Goal: Information Seeking & Learning: Learn about a topic

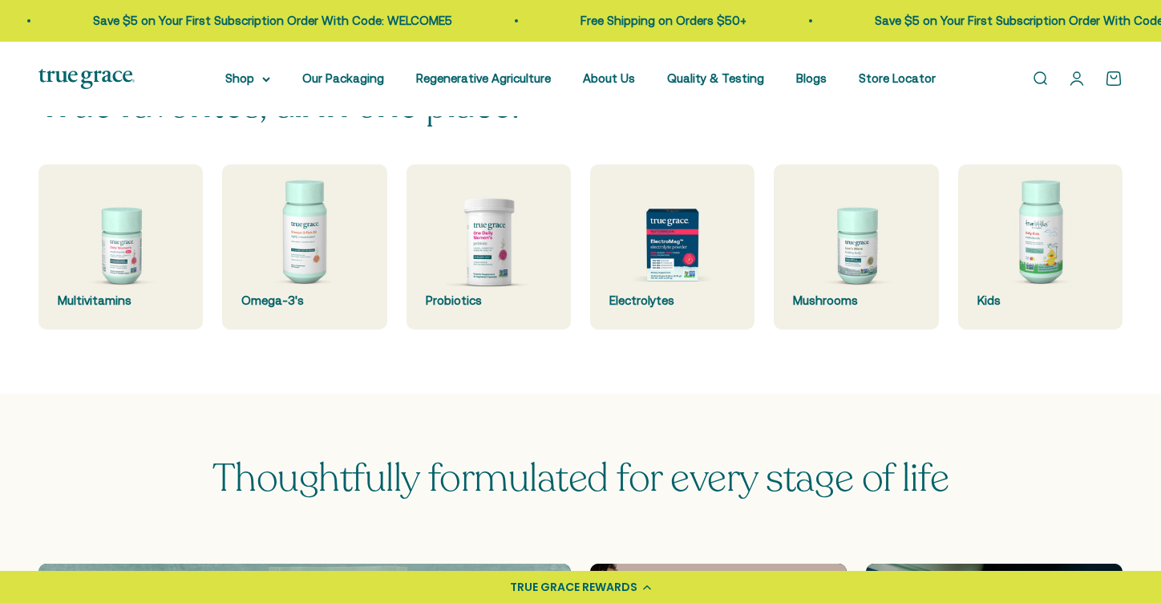
scroll to position [424, 0]
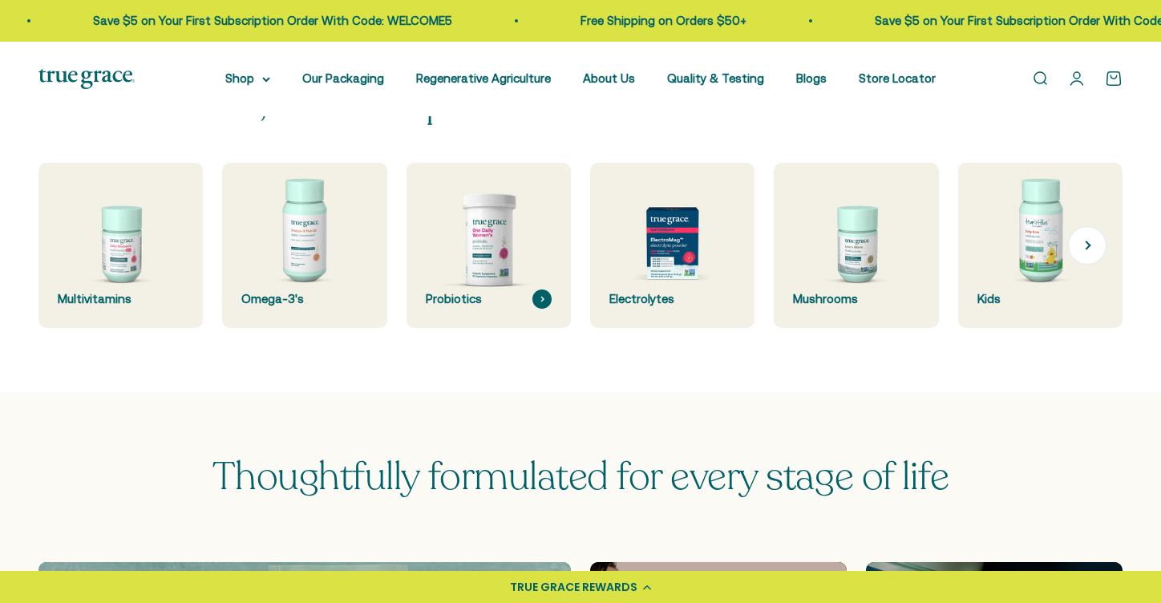
click at [474, 241] on img at bounding box center [488, 245] width 175 height 175
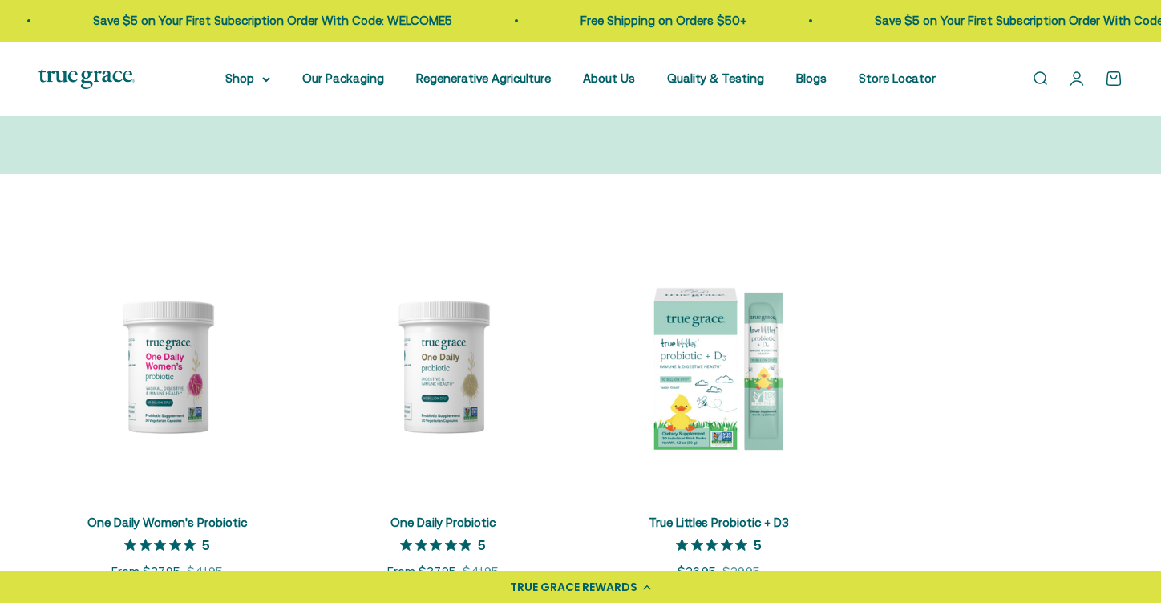
scroll to position [223, 0]
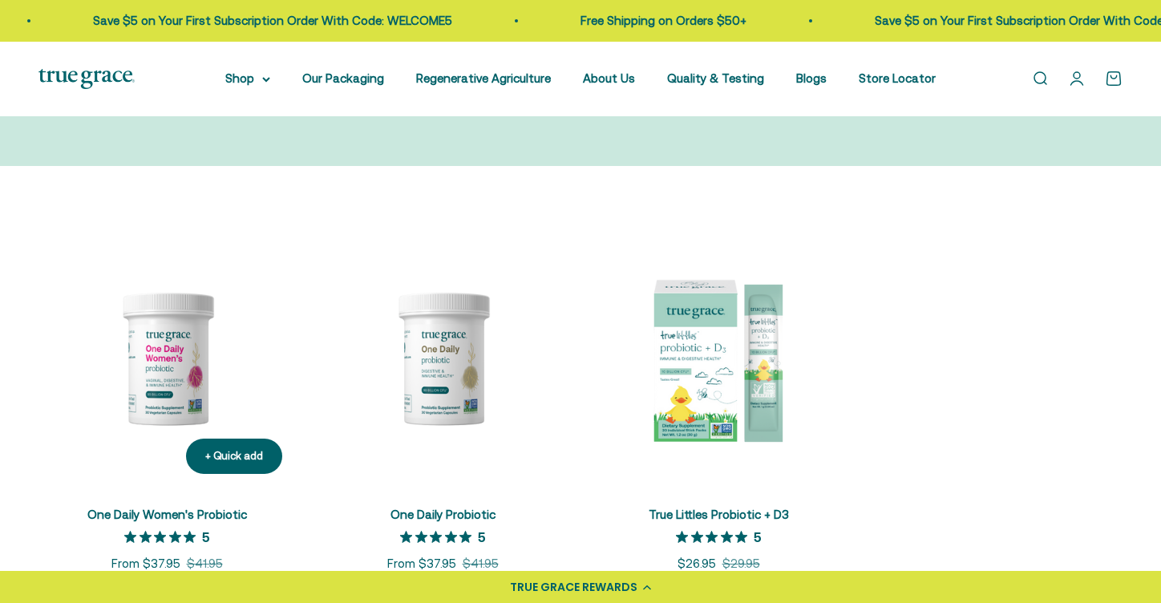
click at [168, 347] on img at bounding box center [166, 358] width 257 height 257
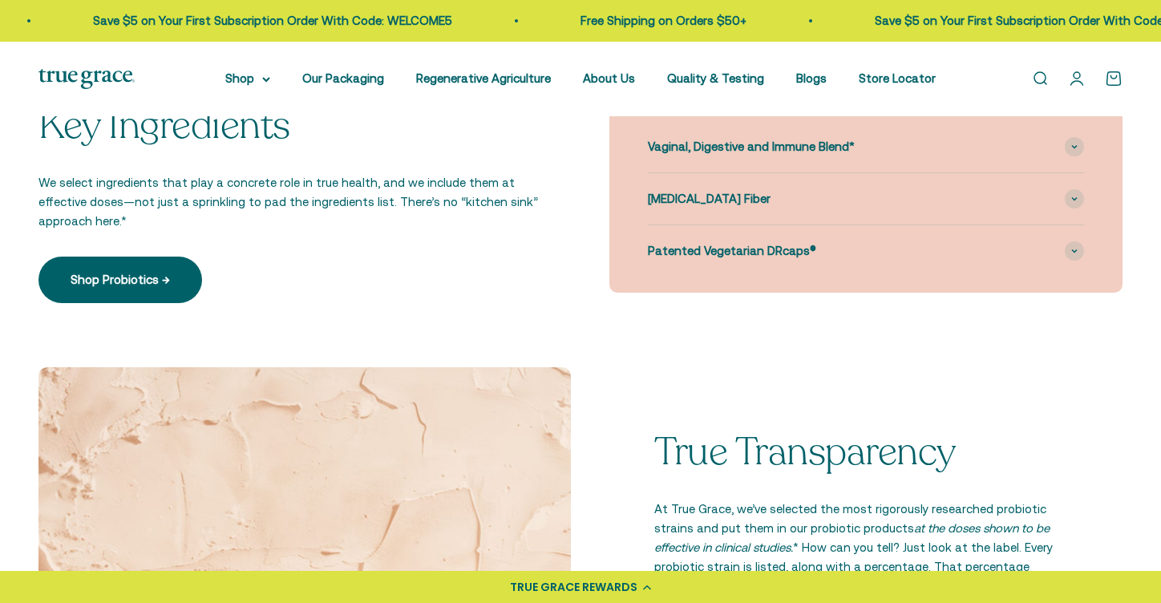
scroll to position [1403, 0]
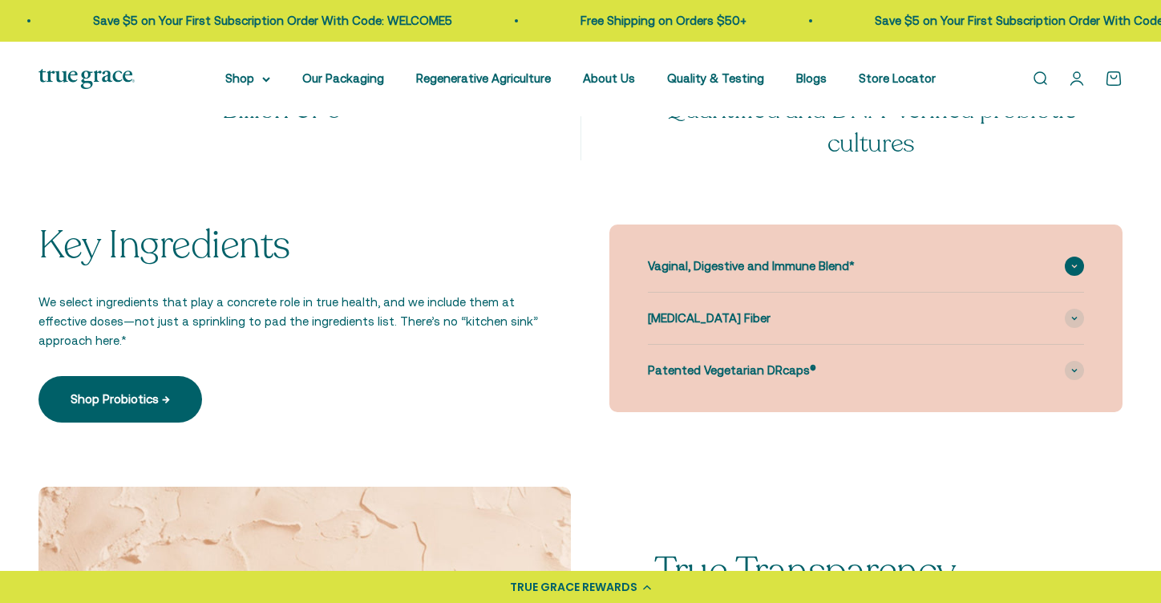
click at [704, 257] on span "Vaginal, Digestive and Immune Blend*" at bounding box center [751, 266] width 207 height 19
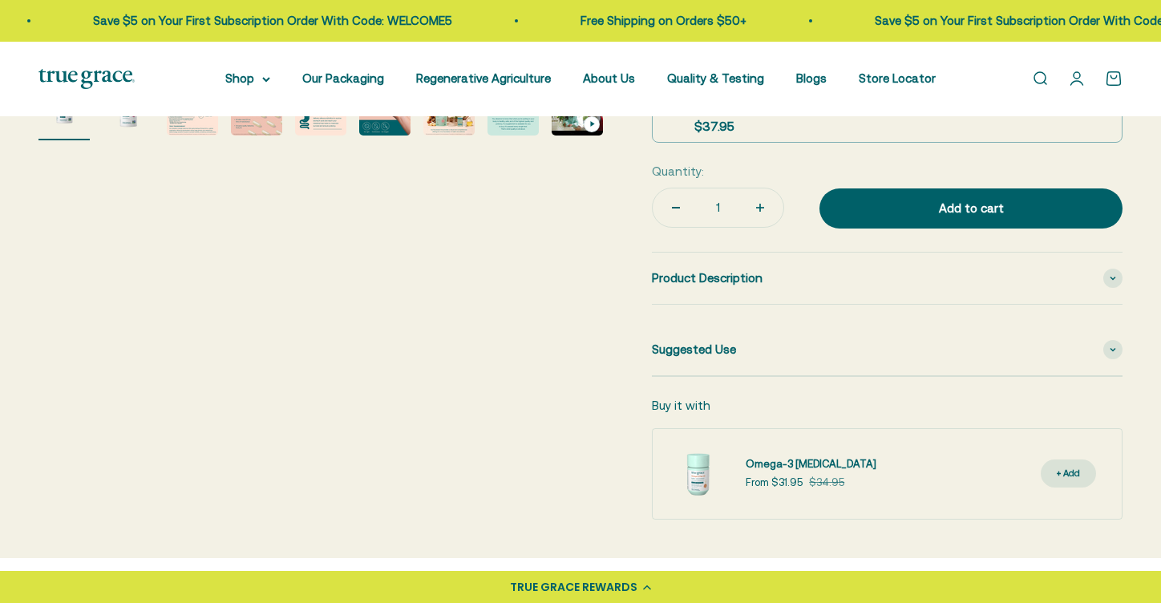
scroll to position [661, 0]
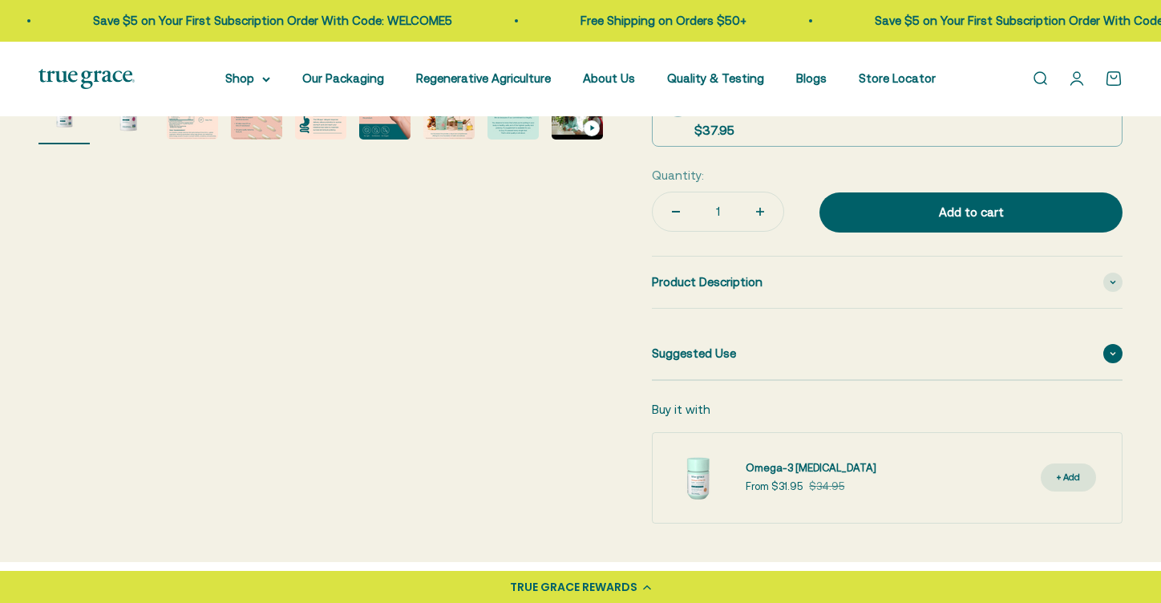
click at [702, 344] on span "Suggested Use" at bounding box center [694, 353] width 84 height 19
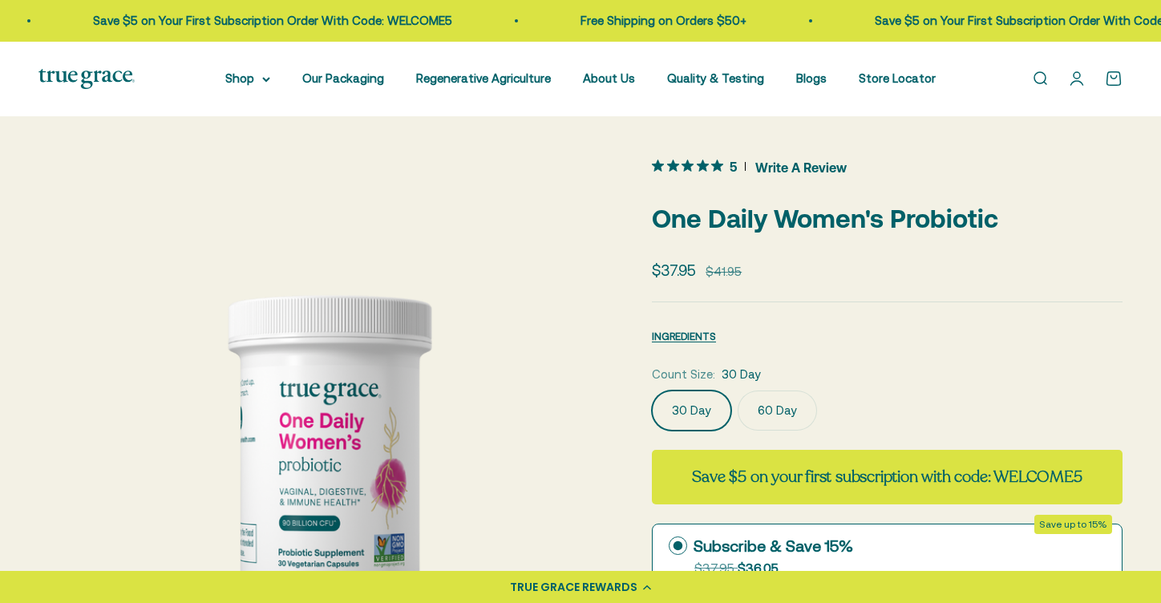
scroll to position [0, 0]
click at [815, 76] on link "Blogs" at bounding box center [811, 78] width 30 height 14
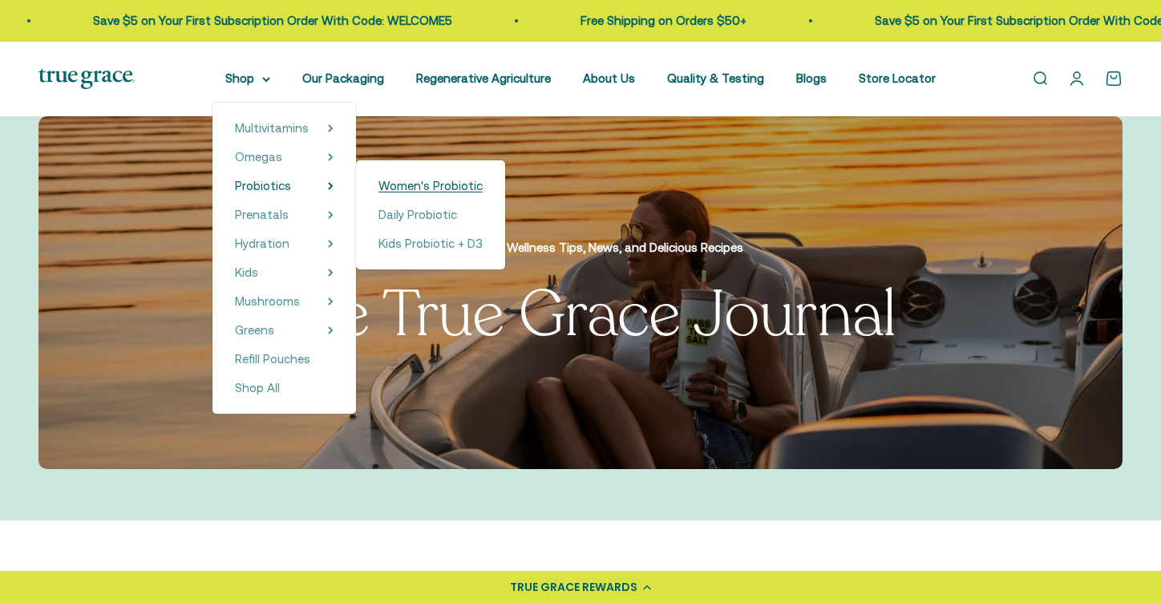
click at [378, 184] on span "Women's Probiotic" at bounding box center [430, 186] width 104 height 14
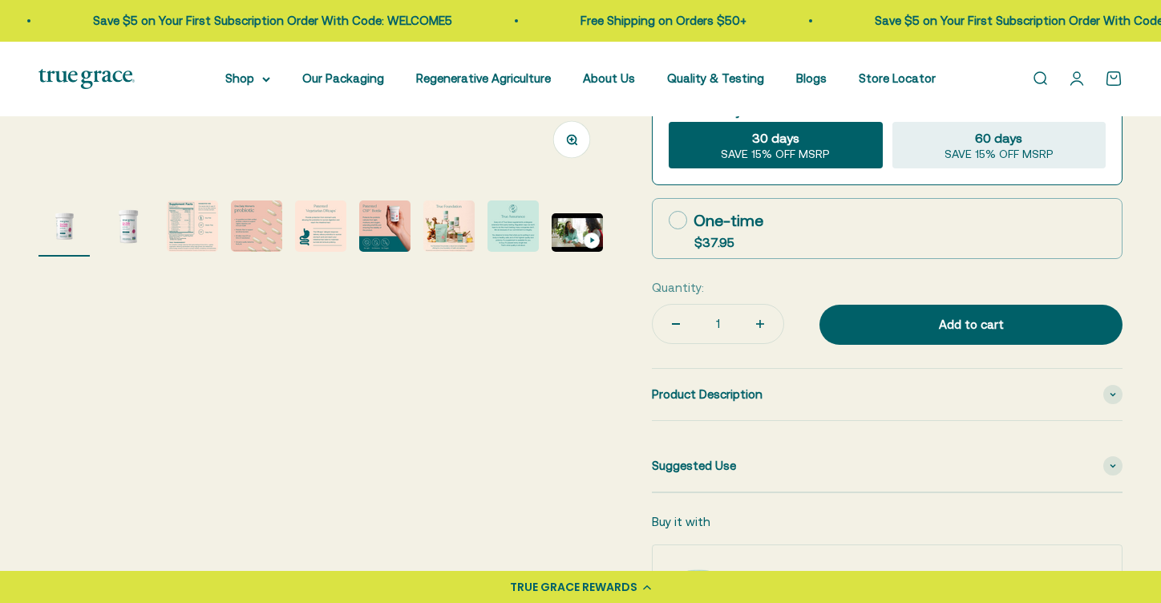
scroll to position [553, 0]
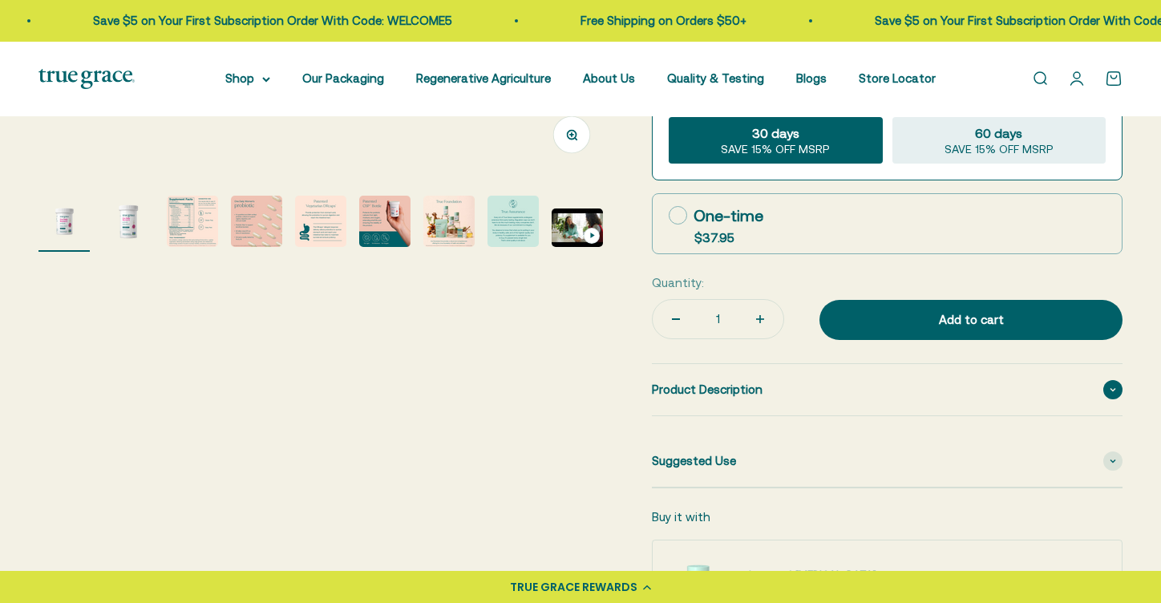
click at [723, 381] on span "Product Description" at bounding box center [707, 389] width 111 height 19
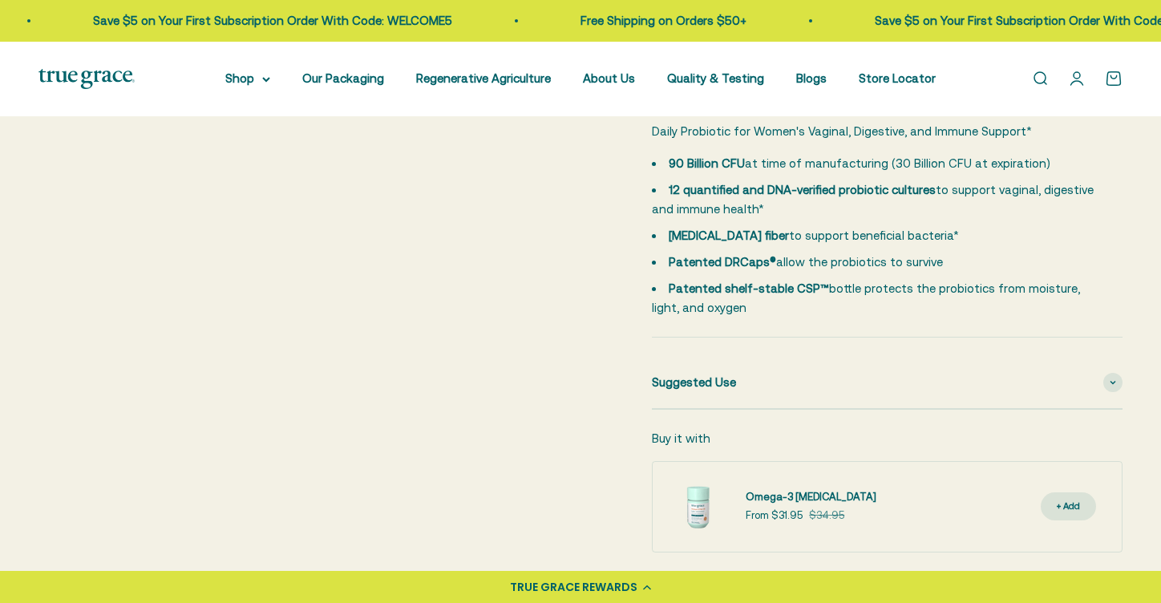
scroll to position [855, 0]
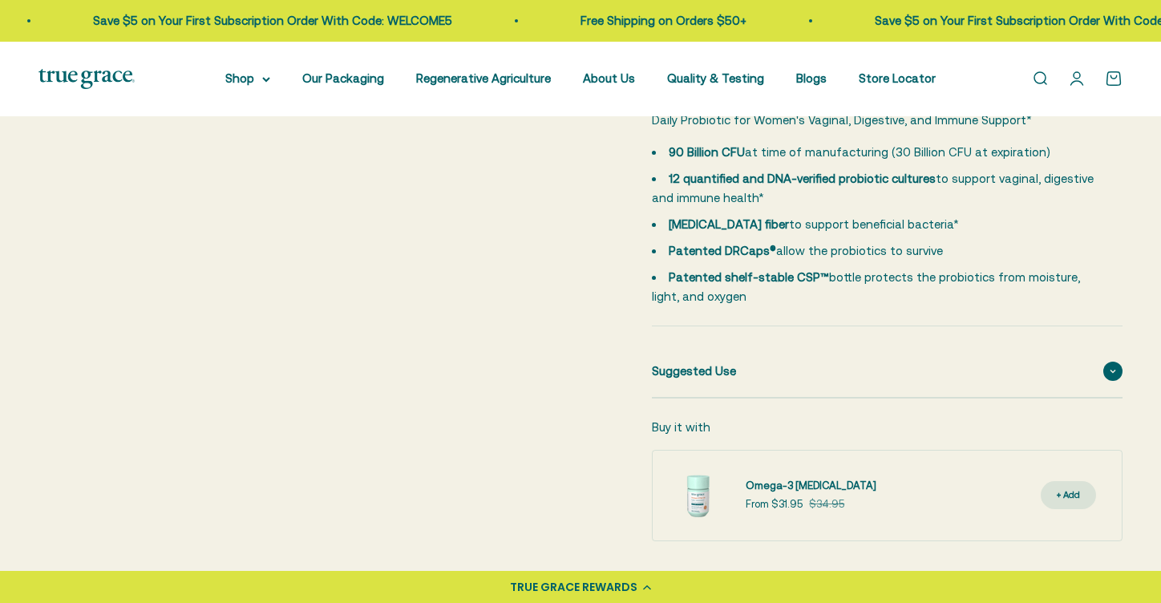
click at [668, 362] on span "Suggested Use" at bounding box center [694, 371] width 84 height 19
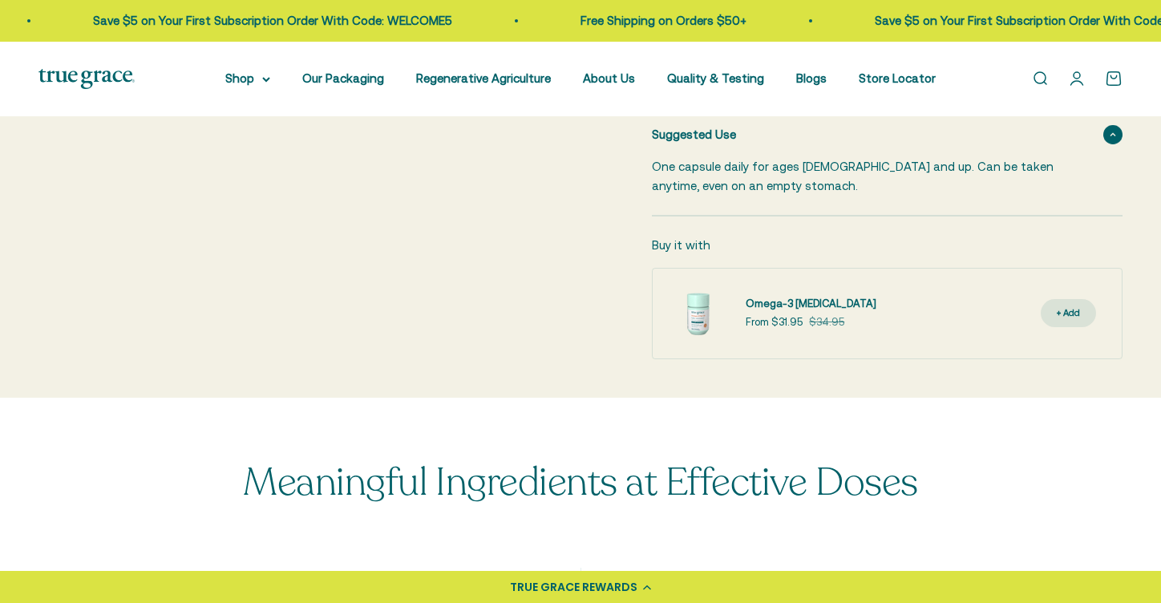
scroll to position [1098, 0]
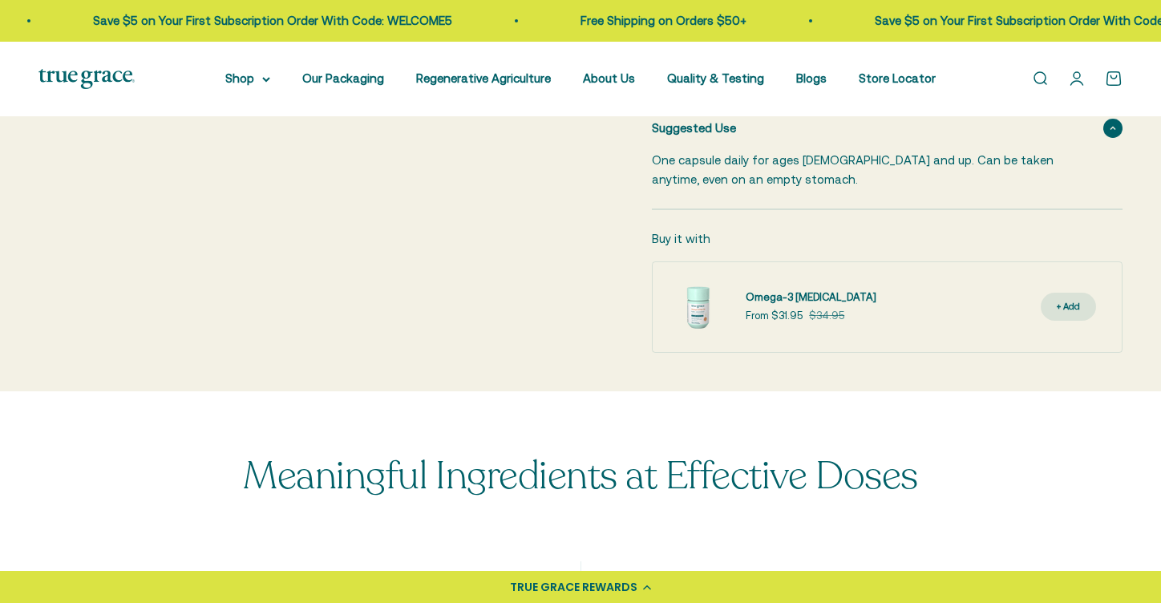
click at [789, 289] on link "Omega-3 [MEDICAL_DATA]" at bounding box center [811, 297] width 131 height 17
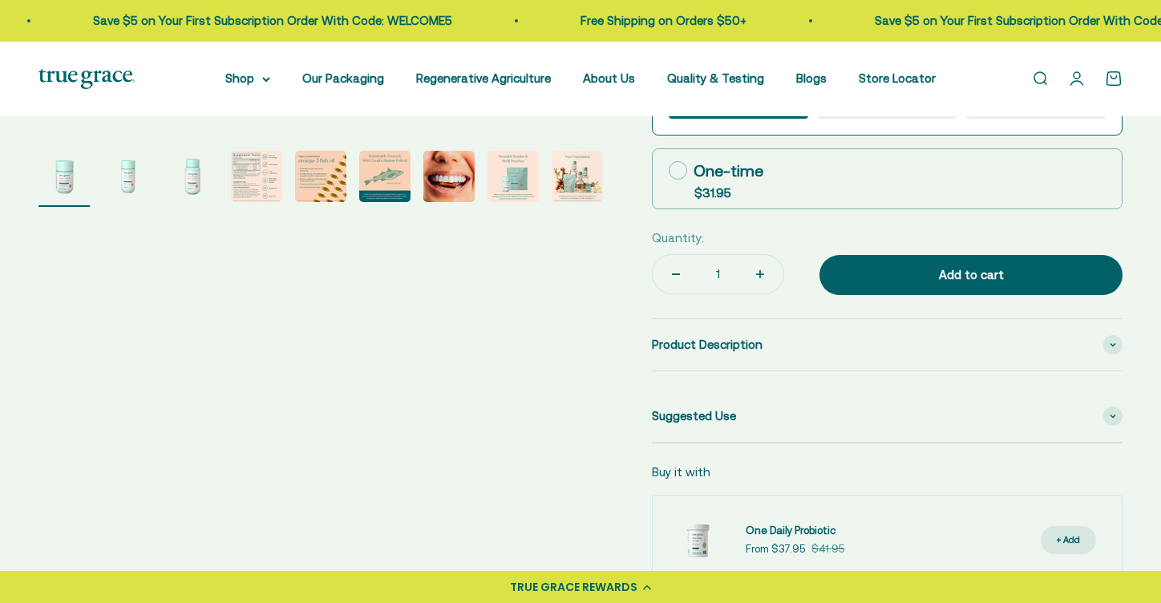
scroll to position [611, 0]
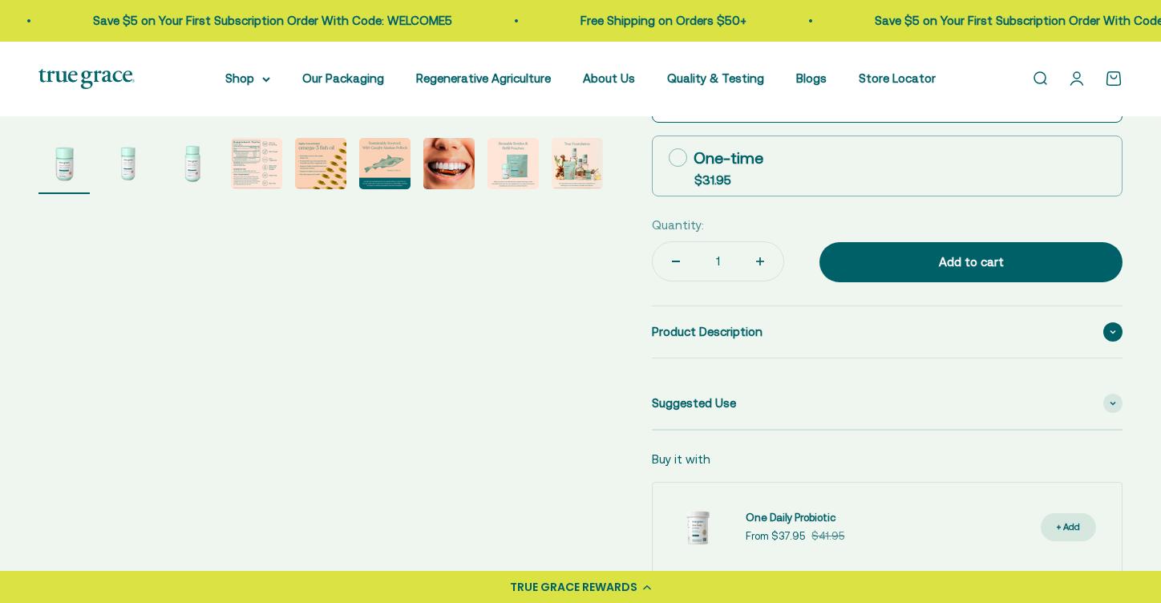
click at [698, 325] on span "Product Description" at bounding box center [707, 331] width 111 height 19
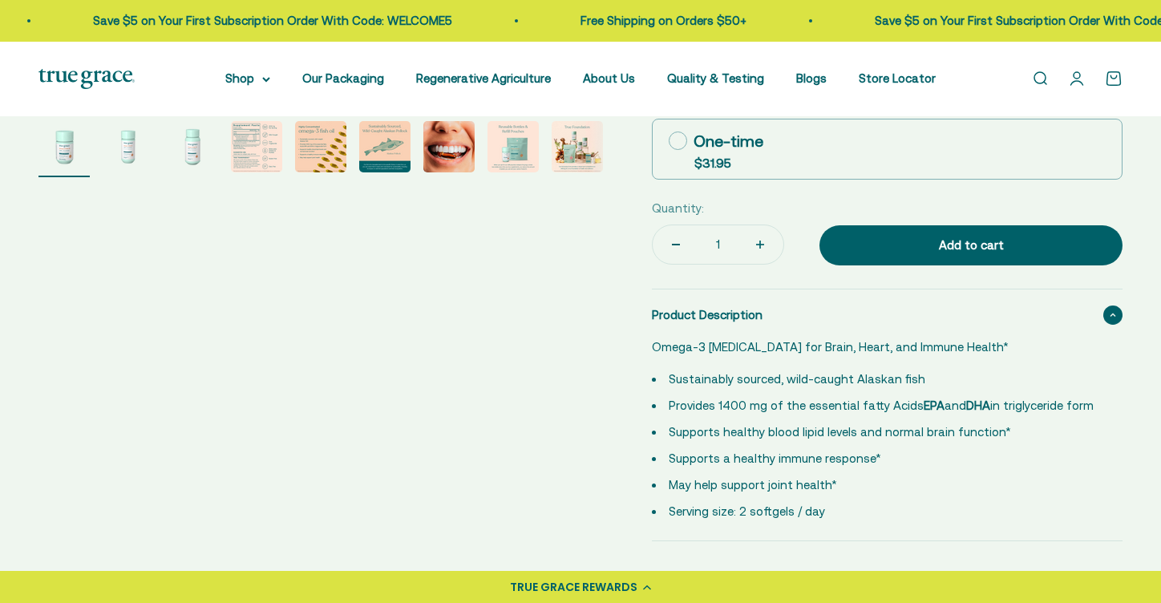
scroll to position [447, 0]
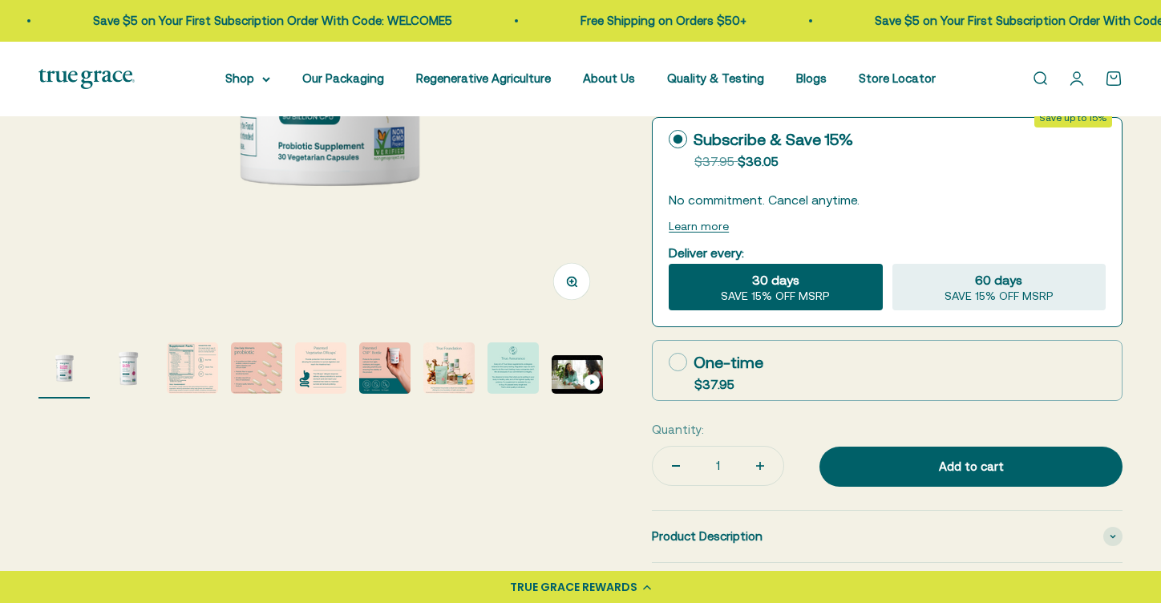
scroll to position [418, 0]
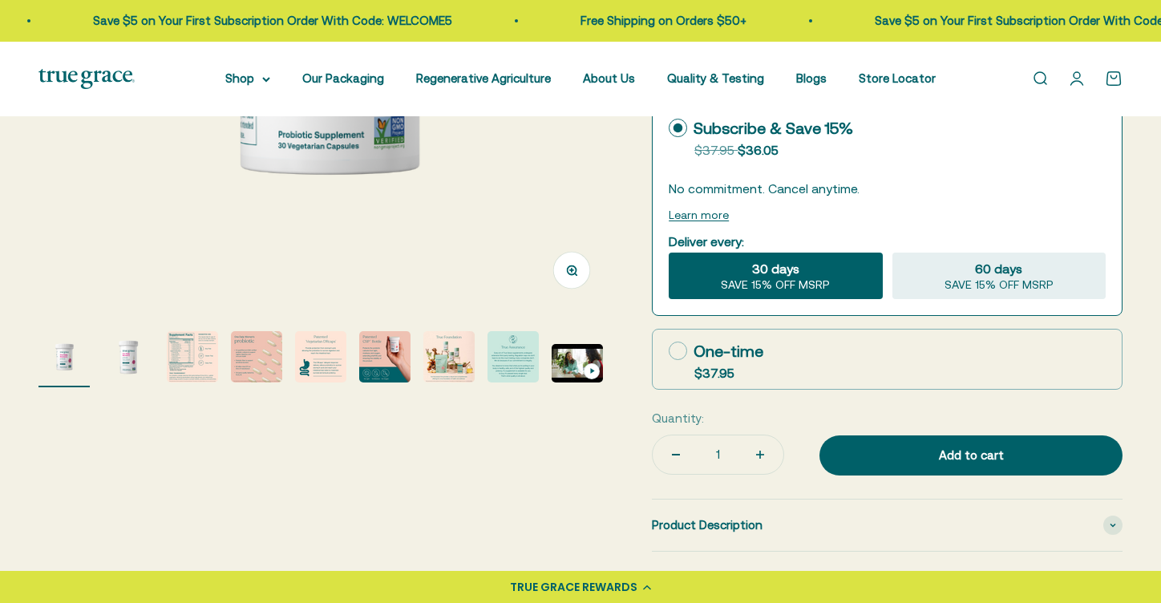
click at [131, 356] on img "Go to item 2" at bounding box center [128, 356] width 51 height 51
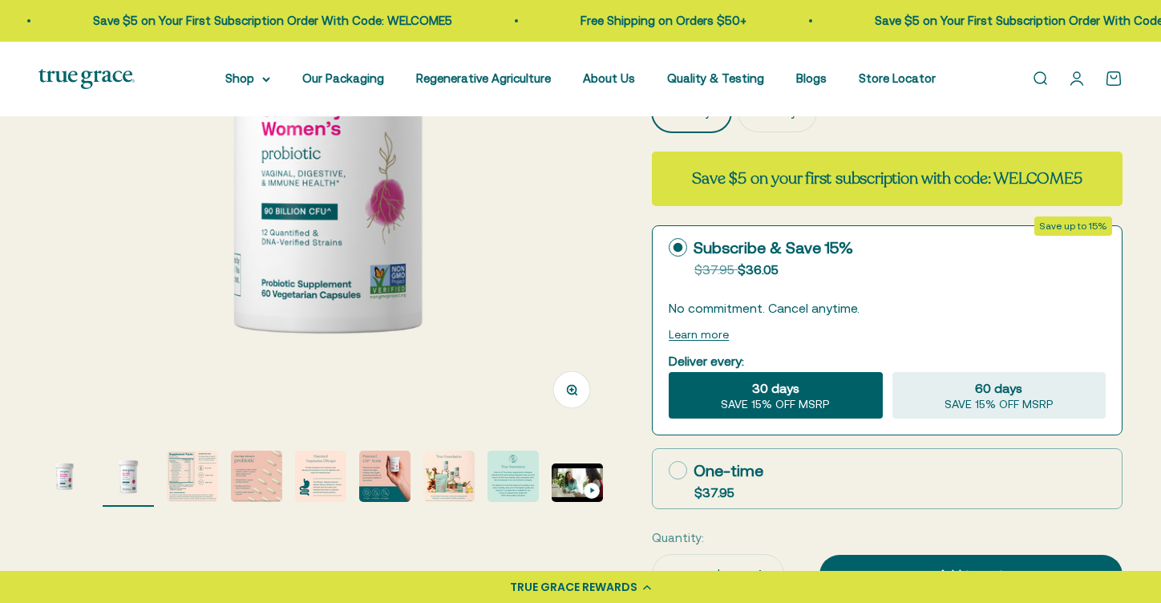
scroll to position [297, 0]
click at [187, 481] on img "Go to item 3" at bounding box center [192, 476] width 51 height 51
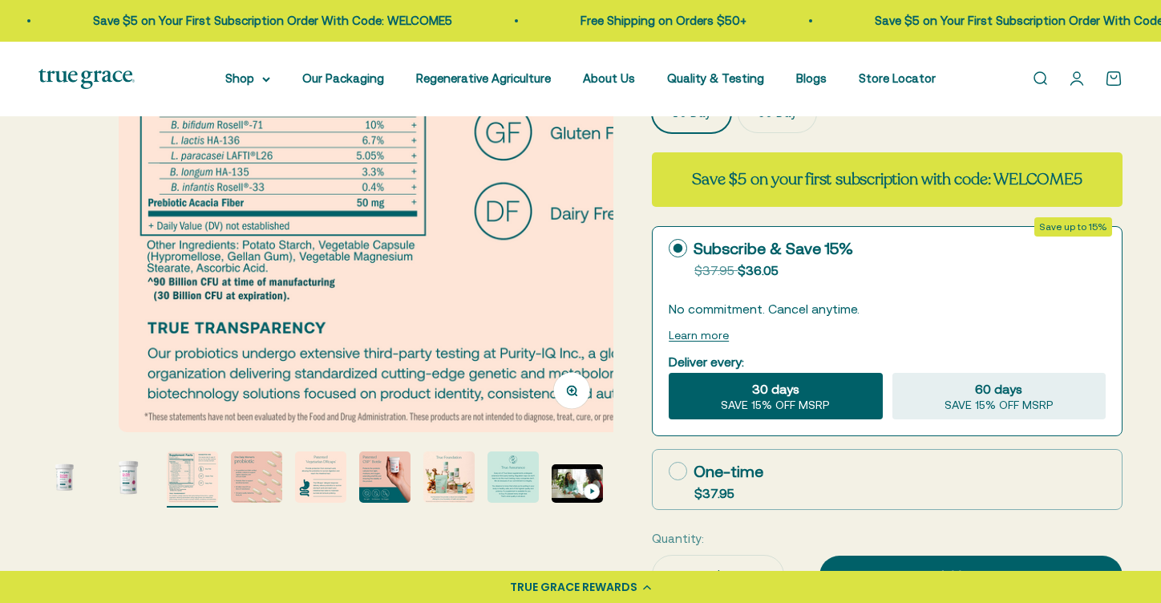
scroll to position [0, 1188]
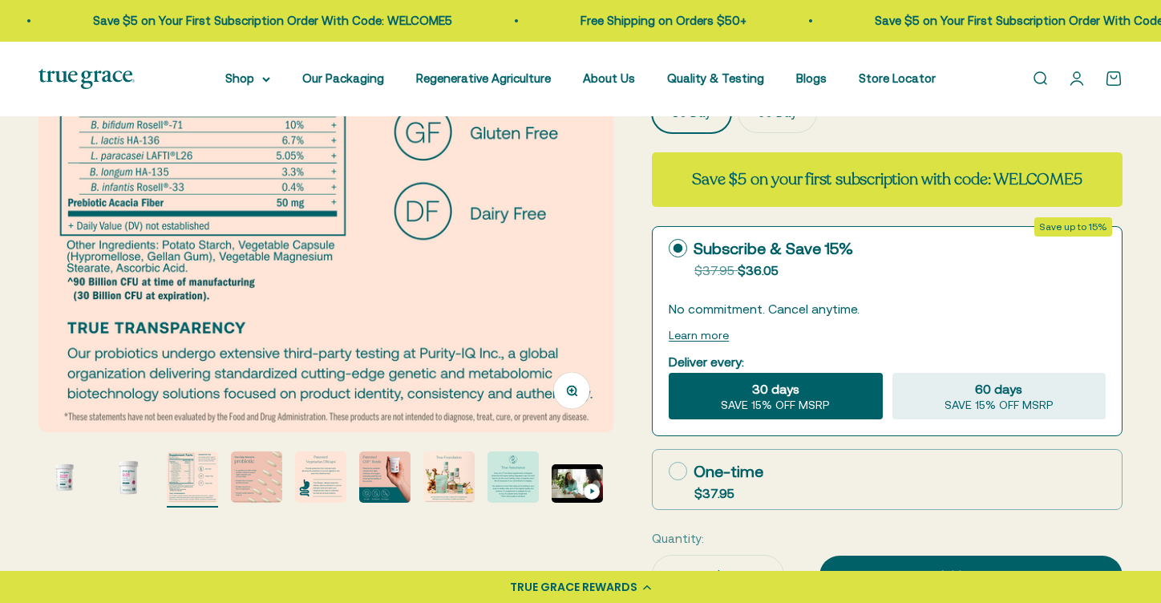
click at [256, 475] on img "Go to item 4" at bounding box center [256, 476] width 51 height 51
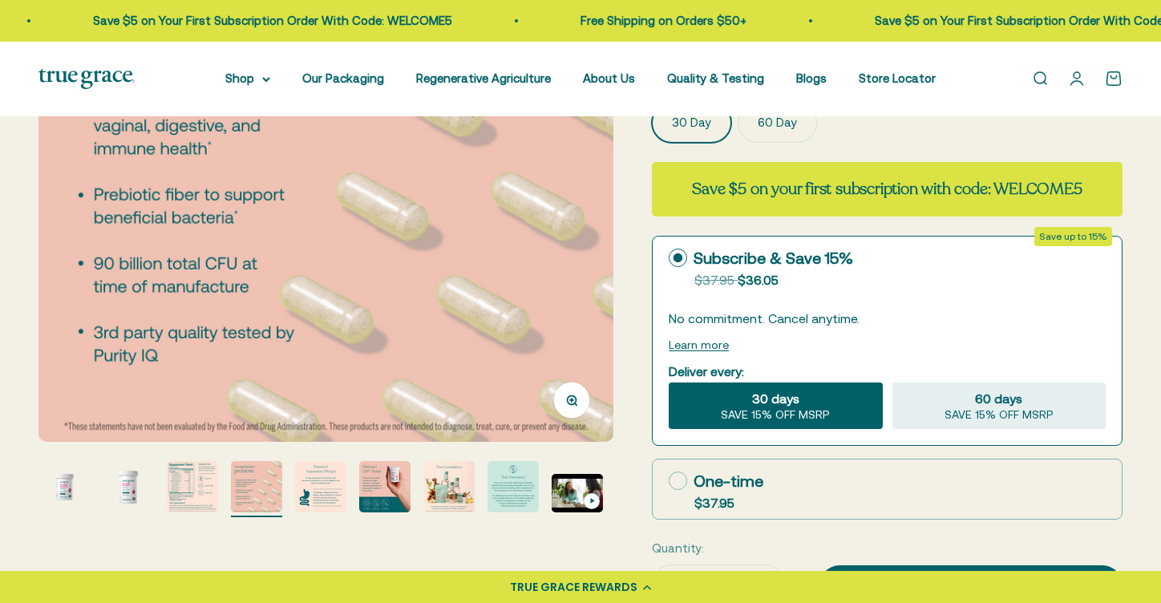
scroll to position [289, 0]
click at [322, 488] on img "Go to item 5" at bounding box center [320, 485] width 51 height 51
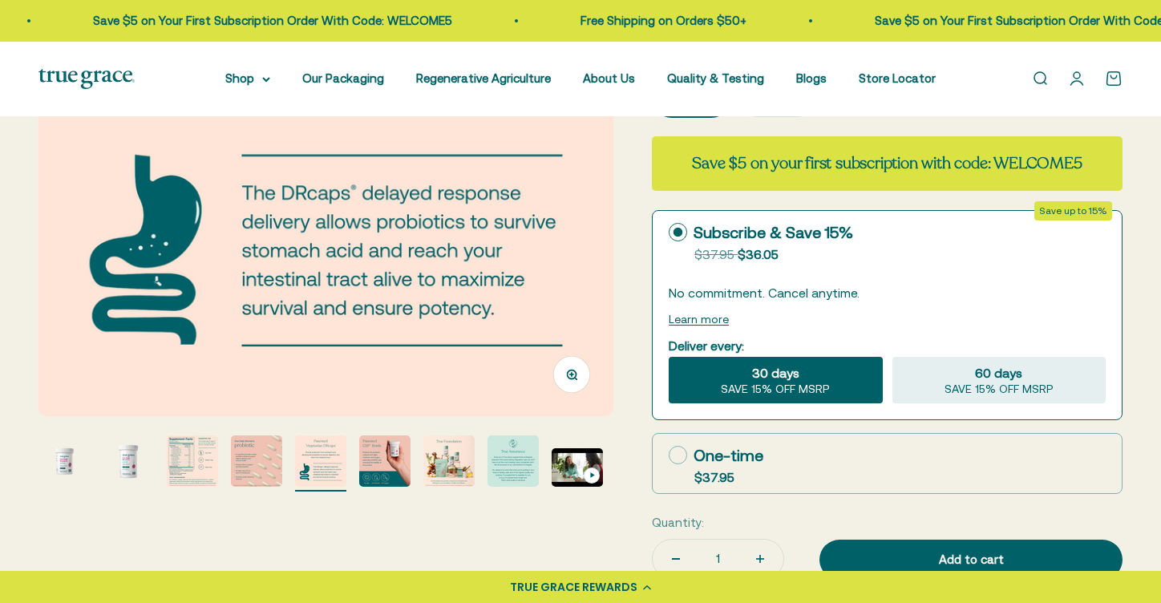
scroll to position [319, 0]
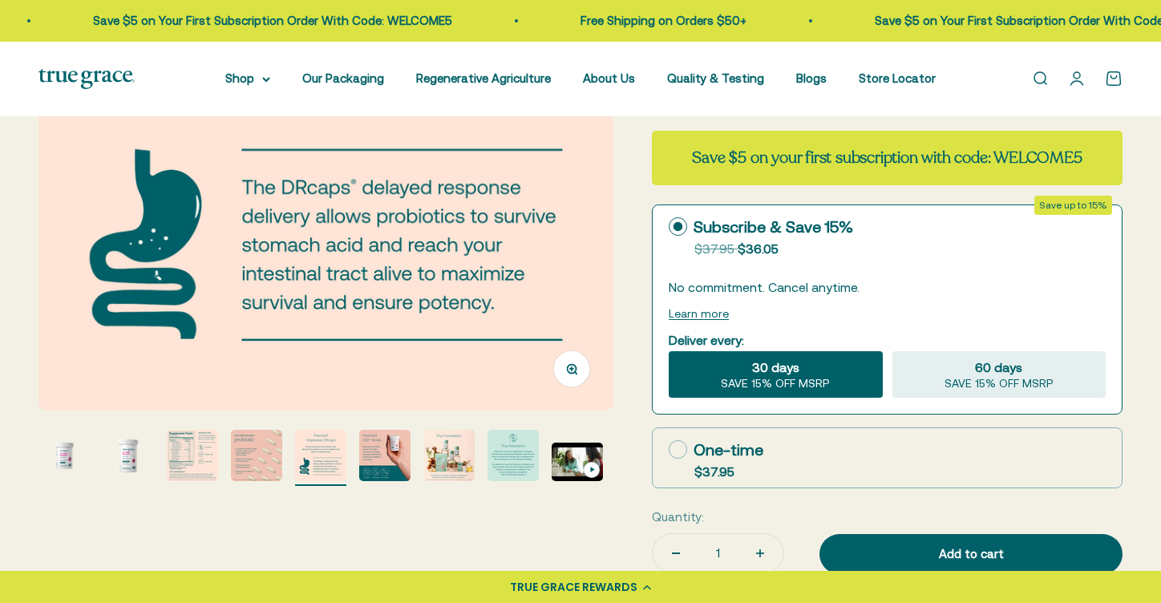
click at [393, 451] on img "Go to item 6" at bounding box center [384, 455] width 51 height 51
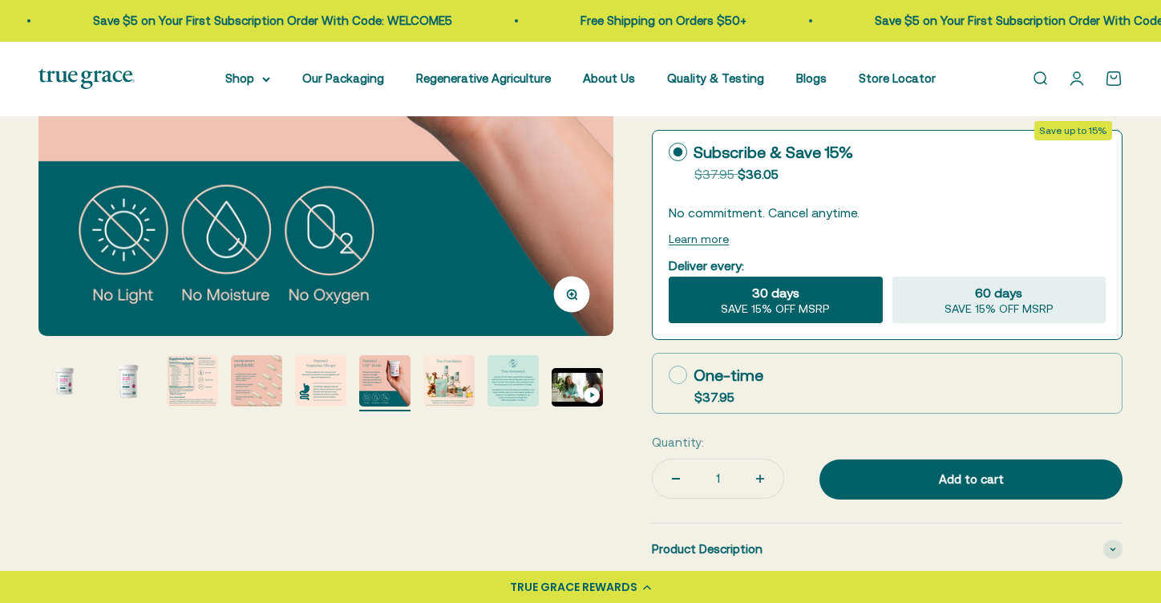
scroll to position [397, 0]
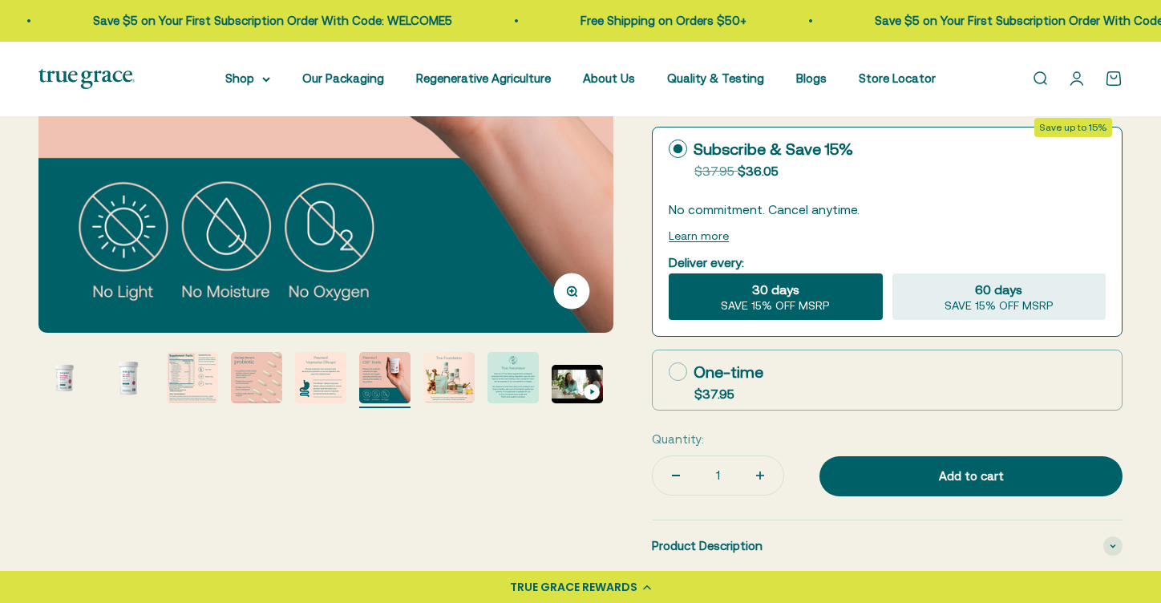
click at [445, 379] on img "Go to item 7" at bounding box center [448, 377] width 51 height 51
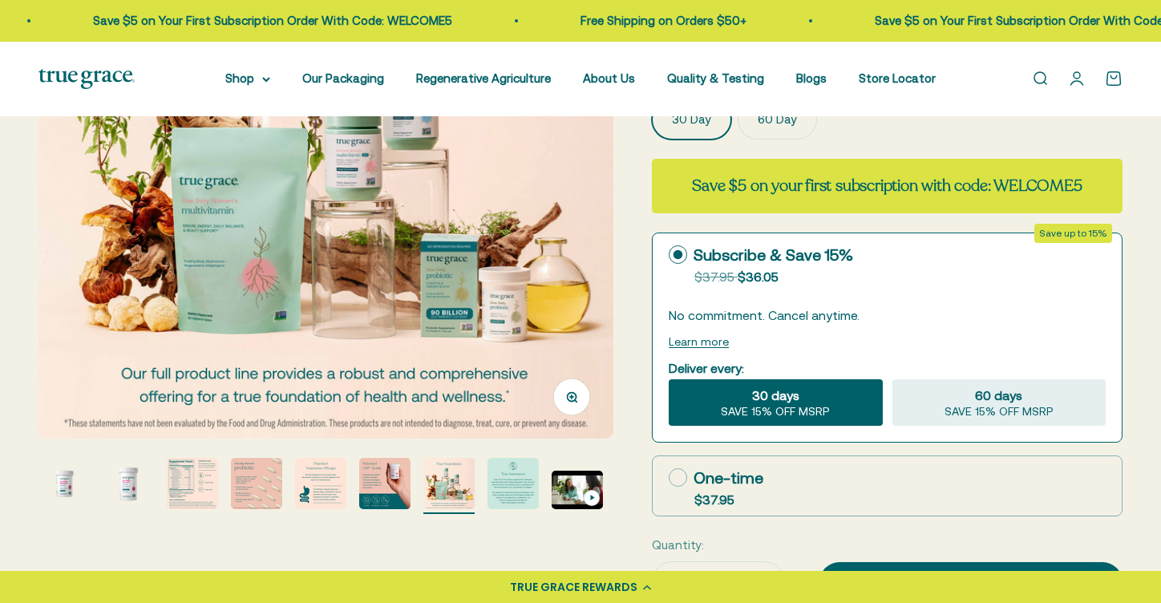
scroll to position [310, 0]
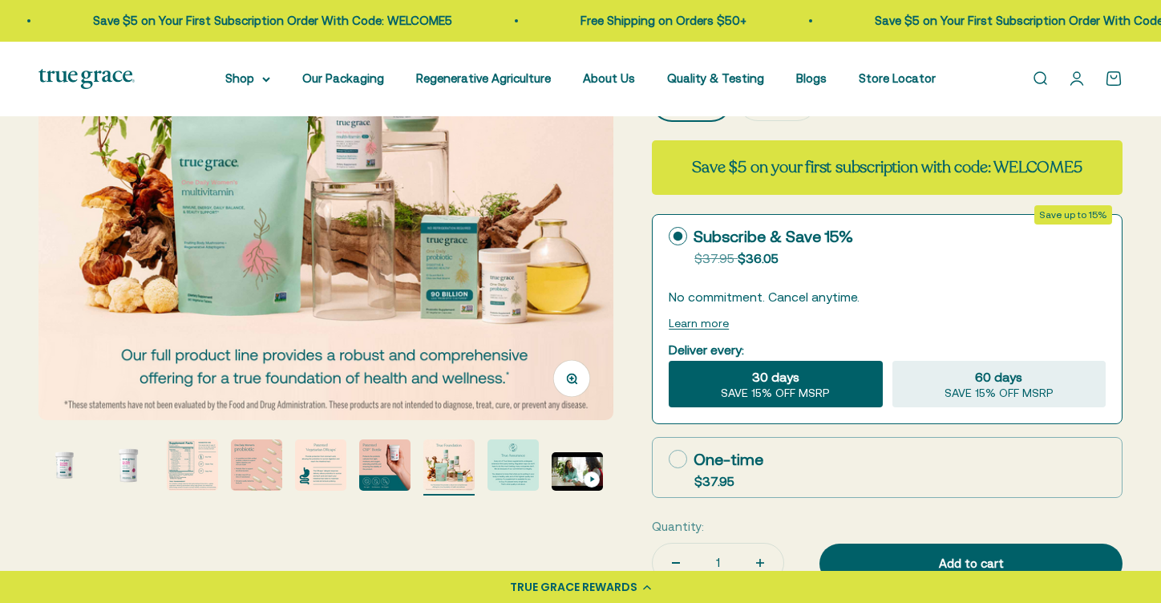
click at [508, 456] on img "Go to item 8" at bounding box center [513, 464] width 51 height 51
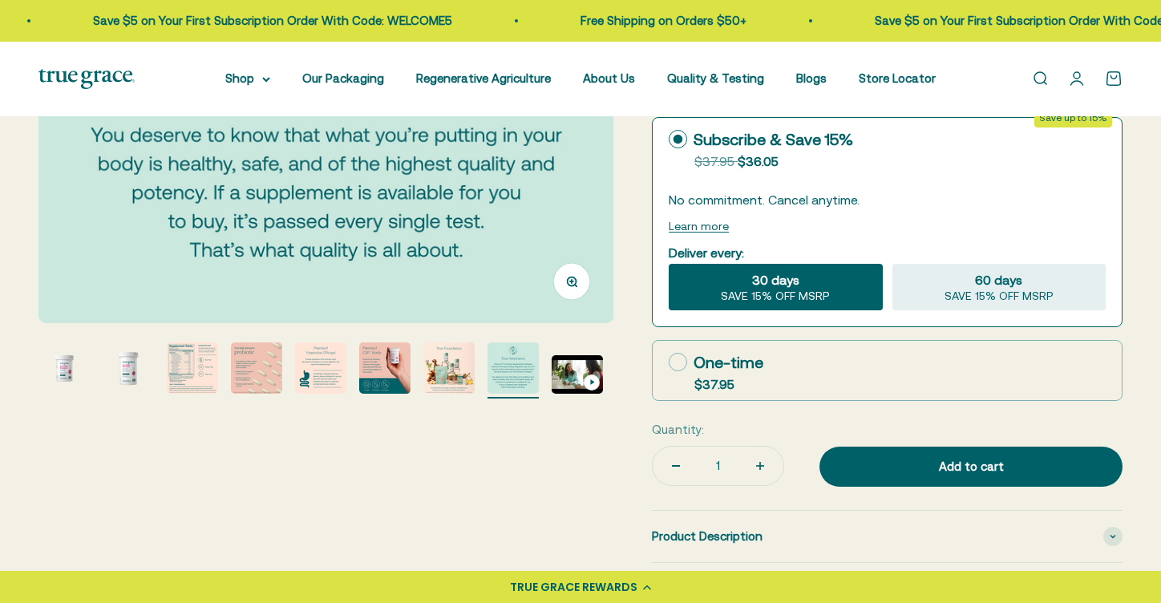
scroll to position [422, 0]
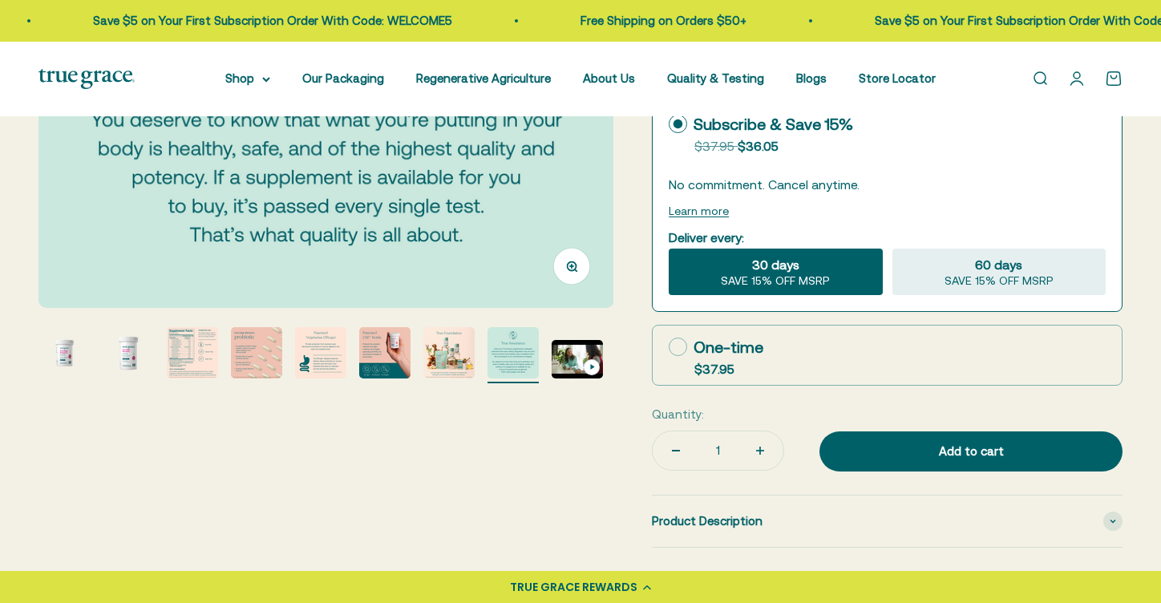
click at [571, 361] on img "Go to item 9" at bounding box center [577, 359] width 51 height 38
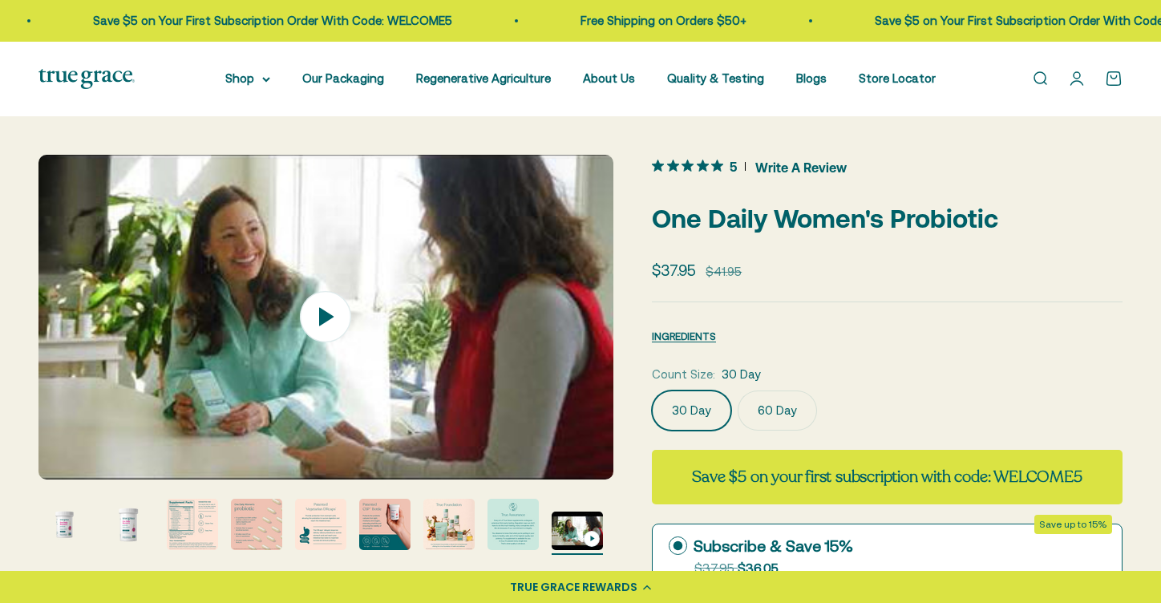
scroll to position [0, 0]
click at [326, 316] on icon at bounding box center [326, 316] width 16 height 20
